Goal: Task Accomplishment & Management: Complete application form

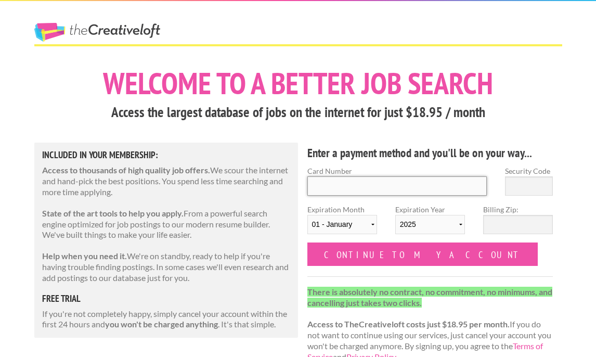
click at [354, 194] on input "Card Number" at bounding box center [397, 185] width 180 height 19
type input "[CREDIT_CARD_NUMBER]"
select select "09"
select select "2029"
click at [508, 207] on label "Billing Zip:" at bounding box center [518, 209] width 70 height 11
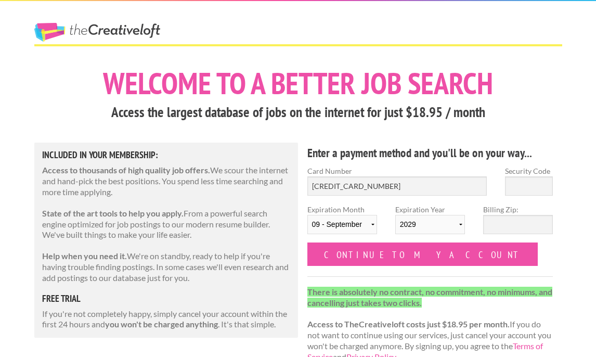
click at [508, 215] on input "Billing Zip:" at bounding box center [518, 224] width 70 height 19
click at [524, 196] on div "Security Code" at bounding box center [529, 184] width 66 height 38
click at [525, 193] on input "Security Code" at bounding box center [529, 185] width 48 height 19
type input "444"
click at [517, 220] on input "Billing Zip:" at bounding box center [518, 224] width 70 height 19
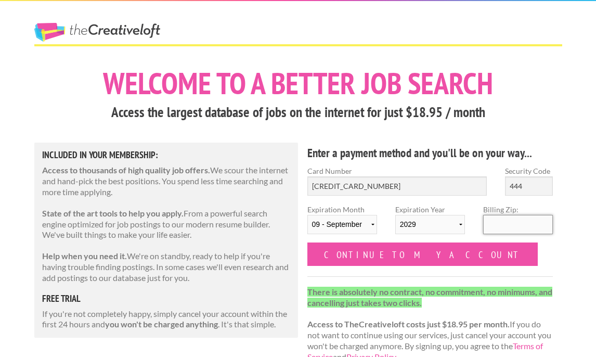
type input "91207"
click at [376, 266] on div "Enter a payment method and you'll be on your way... Card Number 414720244049261…" at bounding box center [430, 257] width 264 height 230
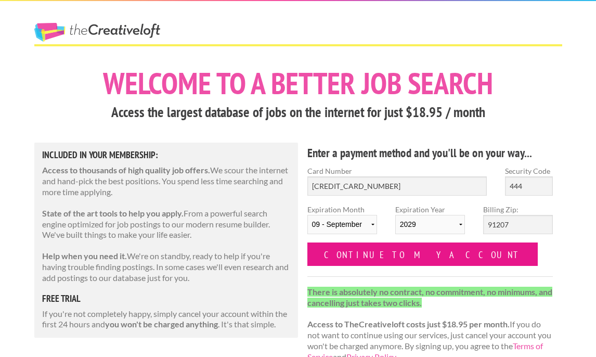
click at [385, 261] on input "Continue to my account" at bounding box center [422, 253] width 231 height 23
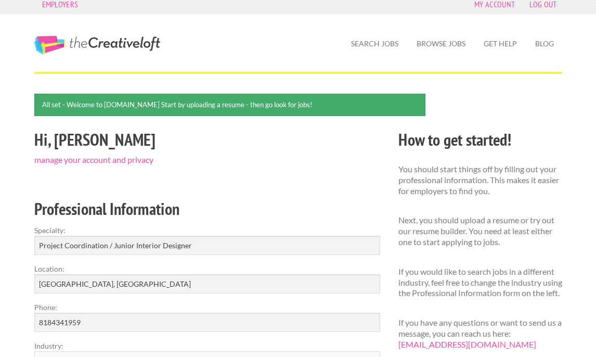
scroll to position [8, 0]
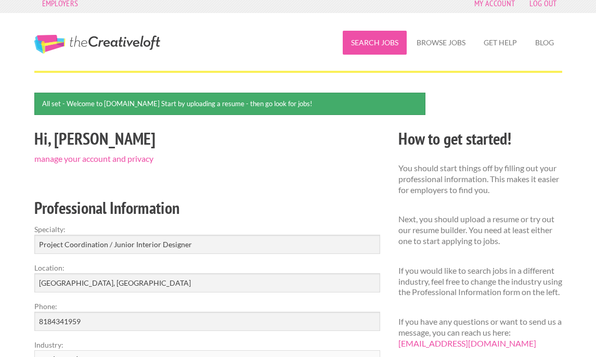
click at [383, 48] on link "Search Jobs" at bounding box center [375, 43] width 64 height 24
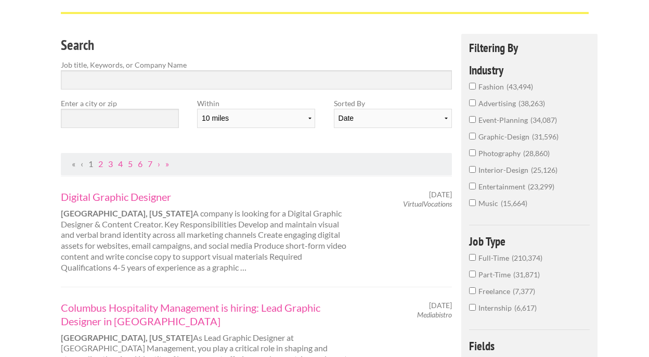
scroll to position [42, 0]
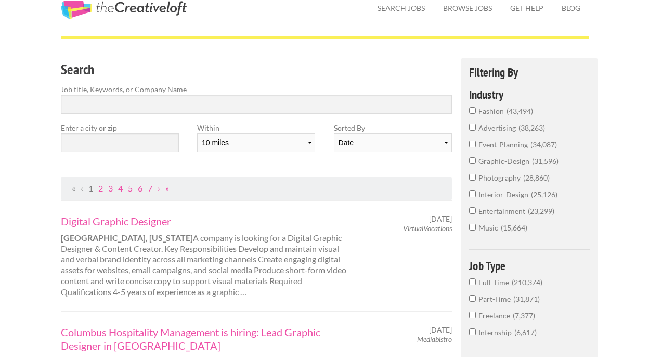
click at [470, 191] on input "interior-design 25,126" at bounding box center [472, 193] width 7 height 7
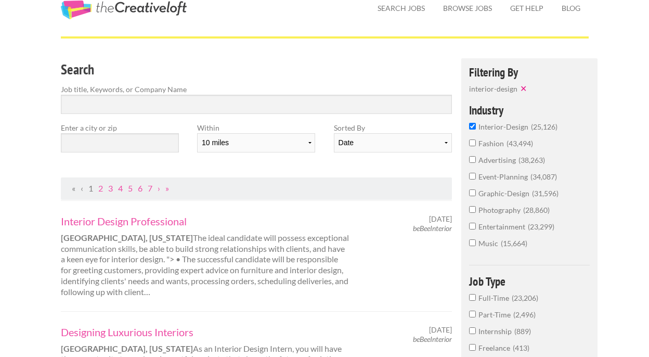
click at [159, 152] on div "Enter a city or zip" at bounding box center [119, 141] width 136 height 38
click at [155, 141] on input "text" at bounding box center [120, 142] width 118 height 19
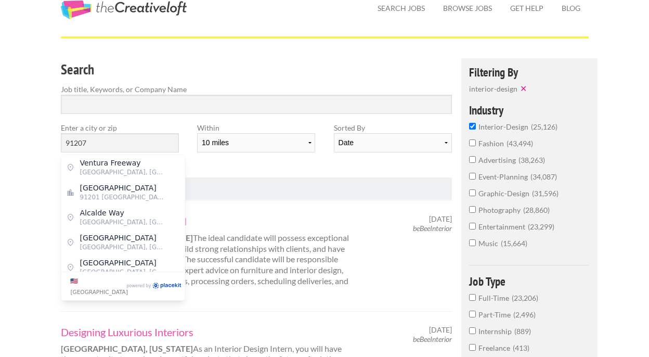
click at [226, 153] on div "Within 10 miles 20 miles 50 miles 100 miles 200 miles 300 miles 400 miles 500 m…" at bounding box center [256, 141] width 136 height 38
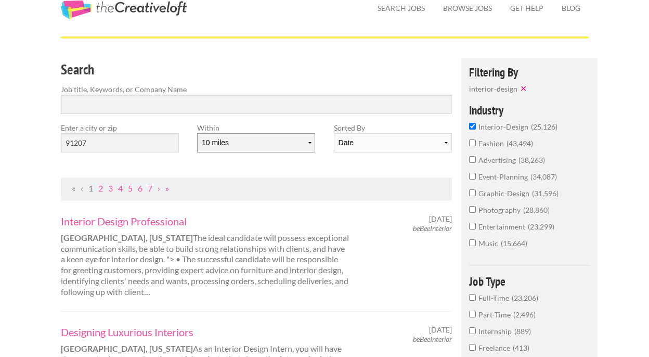
click at [271, 149] on select "10 miles 20 miles 50 miles 100 miles 200 miles 300 miles 400 miles 500 miles" at bounding box center [256, 142] width 118 height 19
click at [100, 145] on input "91207" at bounding box center [120, 142] width 118 height 19
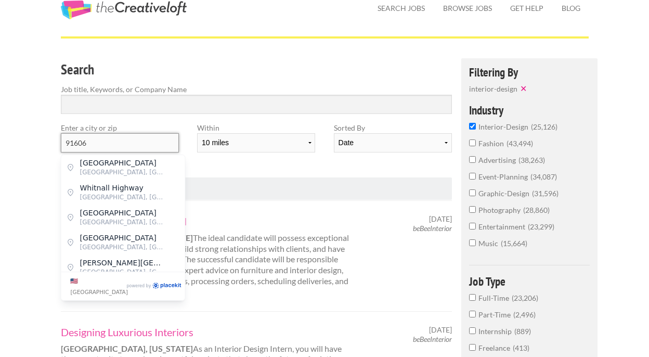
type input "91606"
click at [248, 160] on div "Within 10 miles 20 miles 50 miles 100 miles 200 miles 300 miles 400 miles 500 m…" at bounding box center [256, 141] width 136 height 38
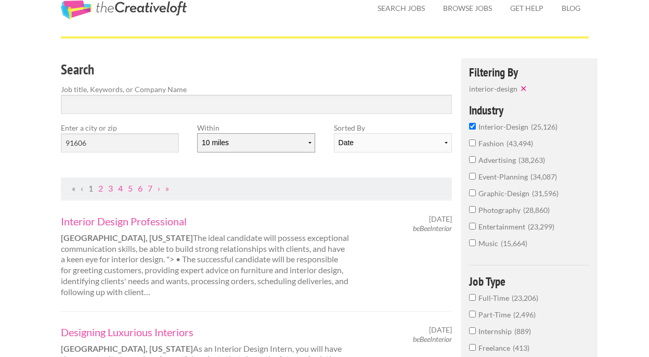
click at [261, 149] on select "10 miles 20 miles 50 miles 100 miles 200 miles 300 miles 400 miles 500 miles" at bounding box center [256, 142] width 118 height 19
select select "20"
click at [197, 133] on select "10 miles 20 miles 50 miles 100 miles 200 miles 300 miles 400 miles 500 miles" at bounding box center [256, 142] width 118 height 19
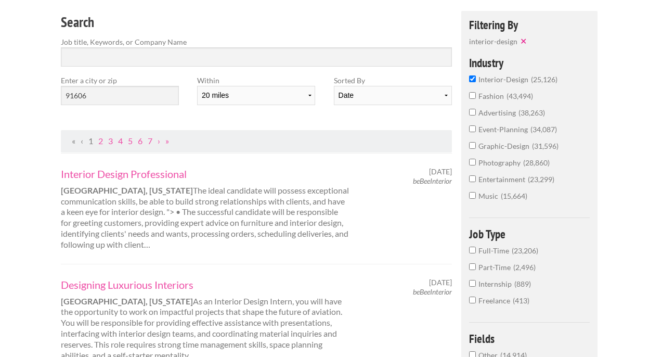
scroll to position [90, 0]
click at [138, 105] on div "Enter a city or zip 91606" at bounding box center [119, 93] width 136 height 38
click at [138, 100] on input "91606" at bounding box center [120, 94] width 118 height 19
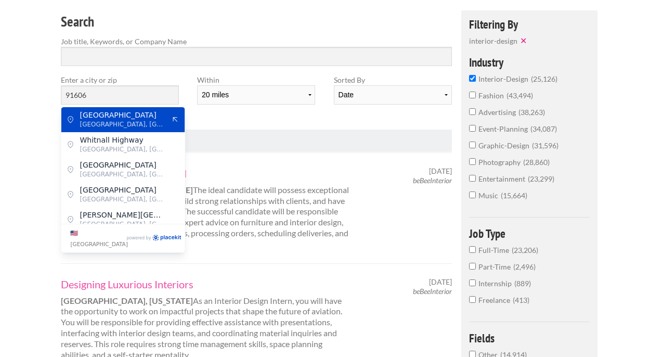
click at [140, 119] on span "Vineland Avenue" at bounding box center [122, 114] width 85 height 9
type input "Vineland Avenue"
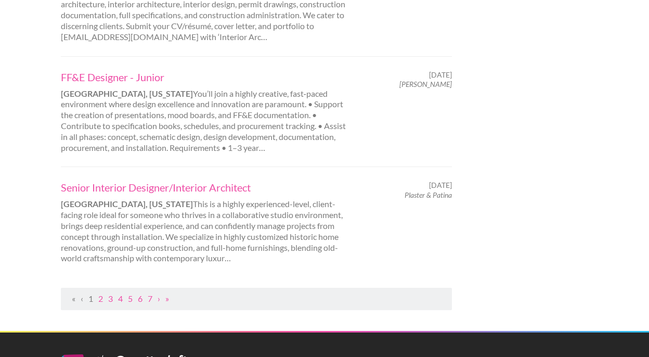
scroll to position [1135, 0]
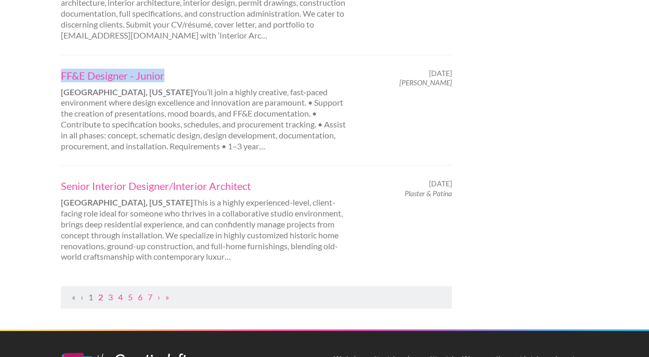
click at [102, 292] on link "2" at bounding box center [100, 297] width 5 height 10
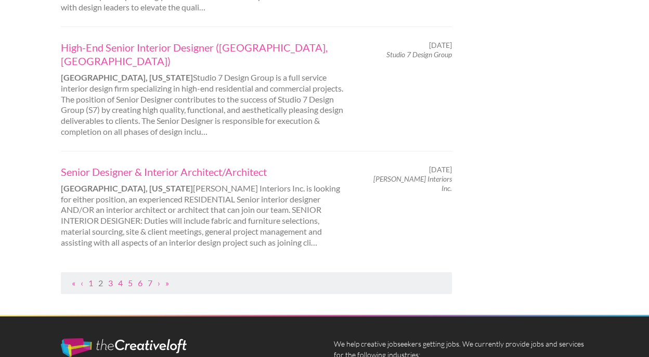
scroll to position [1142, 0]
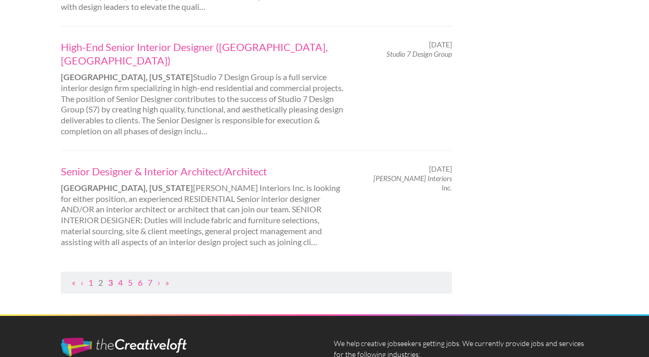
click at [112, 277] on link "3" at bounding box center [110, 282] width 5 height 10
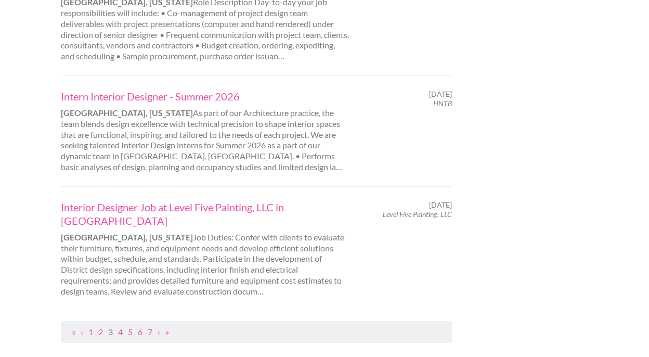
scroll to position [1109, 0]
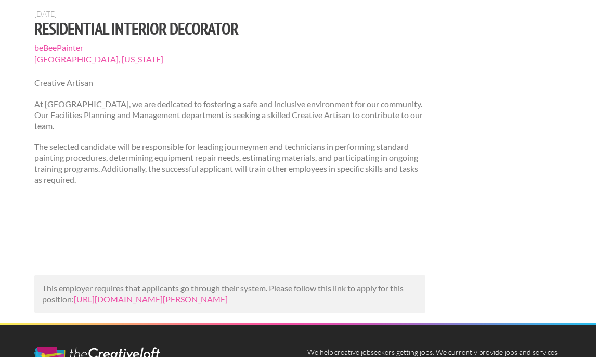
scroll to position [93, 0]
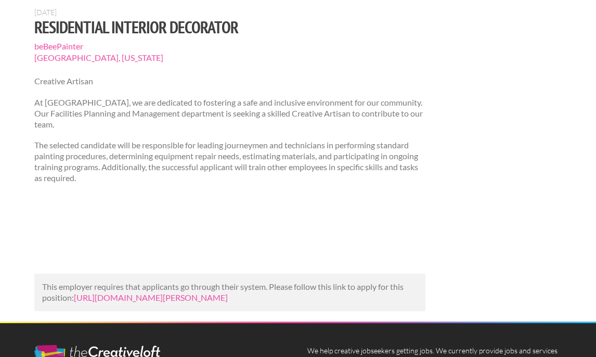
click at [204, 311] on div "This employer requires that applicants go through their system. Please follow t…" at bounding box center [230, 292] width 392 height 37
click at [203, 302] on link "https://us.bebee.com/job/bde128ca7781c09c5a56b353b8bf5620?utm_campaign=google_j…" at bounding box center [151, 297] width 154 height 10
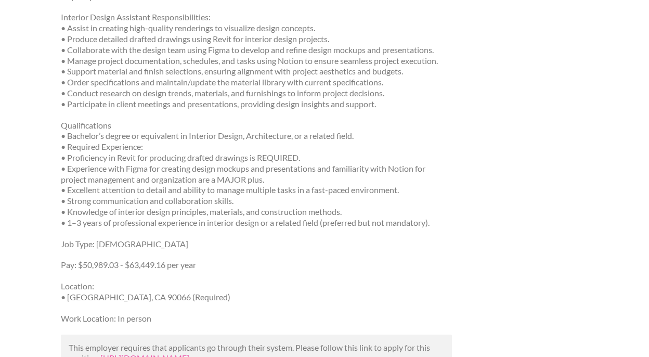
scroll to position [213, 0]
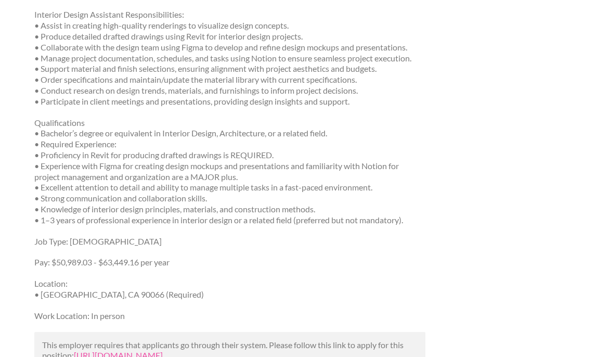
click at [111, 296] on p "Location: • Los Angeles, CA 90066 (Required)" at bounding box center [230, 289] width 392 height 22
click at [110, 296] on p "Location: • Los Angeles, CA 90066 (Required)" at bounding box center [230, 289] width 392 height 22
copy p "90066"
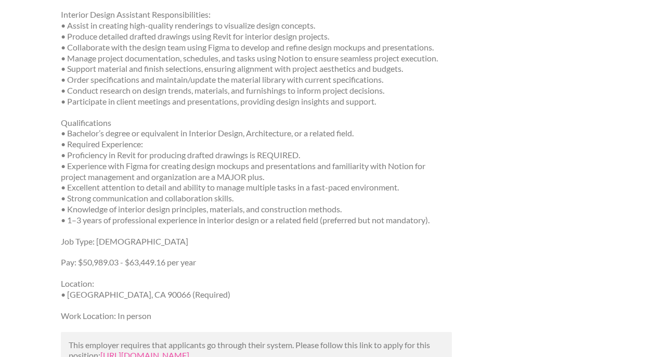
click at [230, 244] on p "Job Type: [DEMOGRAPHIC_DATA]" at bounding box center [257, 241] width 392 height 11
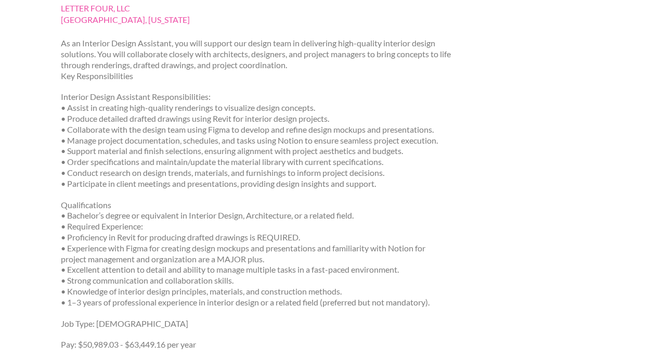
scroll to position [54, 0]
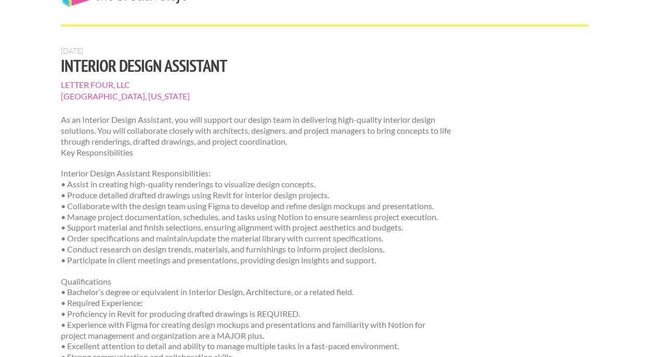
click at [106, 83] on span "LETTER FOUR, LLC" at bounding box center [257, 84] width 392 height 11
copy section "LETTER FOUR, LLC"
click at [296, 167] on div "As an Interior Design Assistant, you will support our design team in delivering…" at bounding box center [257, 296] width 392 height 365
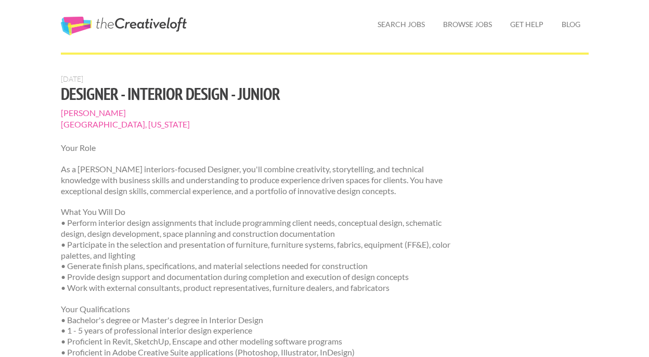
scroll to position [29, 0]
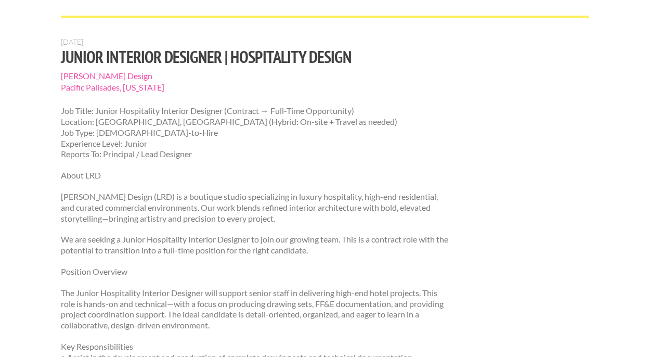
scroll to position [63, 0]
click at [301, 219] on p "[PERSON_NAME] Design (LRD) is a boutique studio specializing in luxury hospital…" at bounding box center [257, 207] width 392 height 32
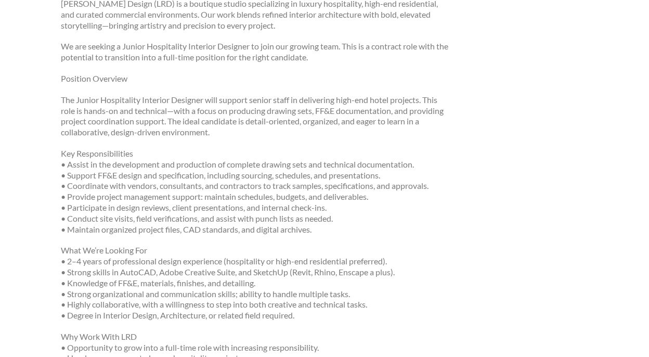
scroll to position [0, 0]
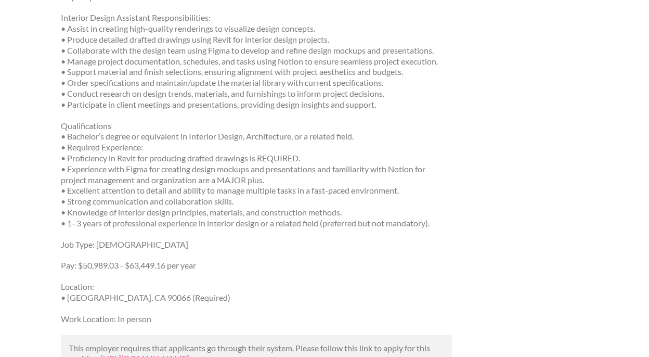
scroll to position [207, 0]
